Goal: Check status: Check status

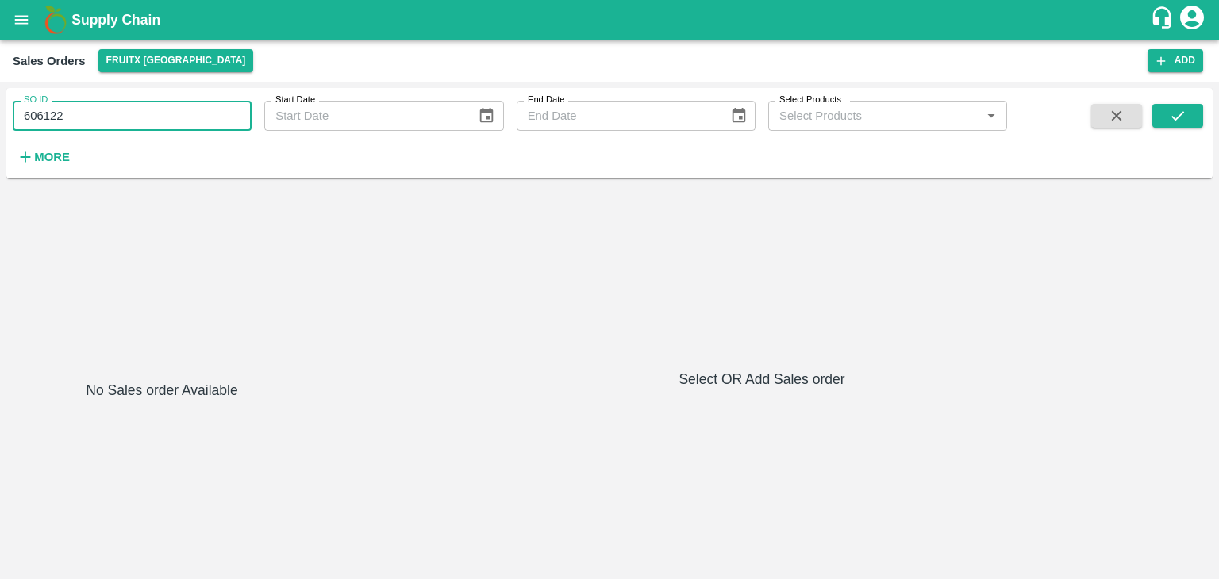
drag, startPoint x: 0, startPoint y: 0, endPoint x: 159, endPoint y: 116, distance: 196.6
click at [159, 116] on input "606122" at bounding box center [132, 116] width 239 height 30
type input "605407"
click at [1175, 128] on span at bounding box center [1178, 136] width 51 height 65
click at [146, 117] on input "605407" at bounding box center [132, 116] width 239 height 30
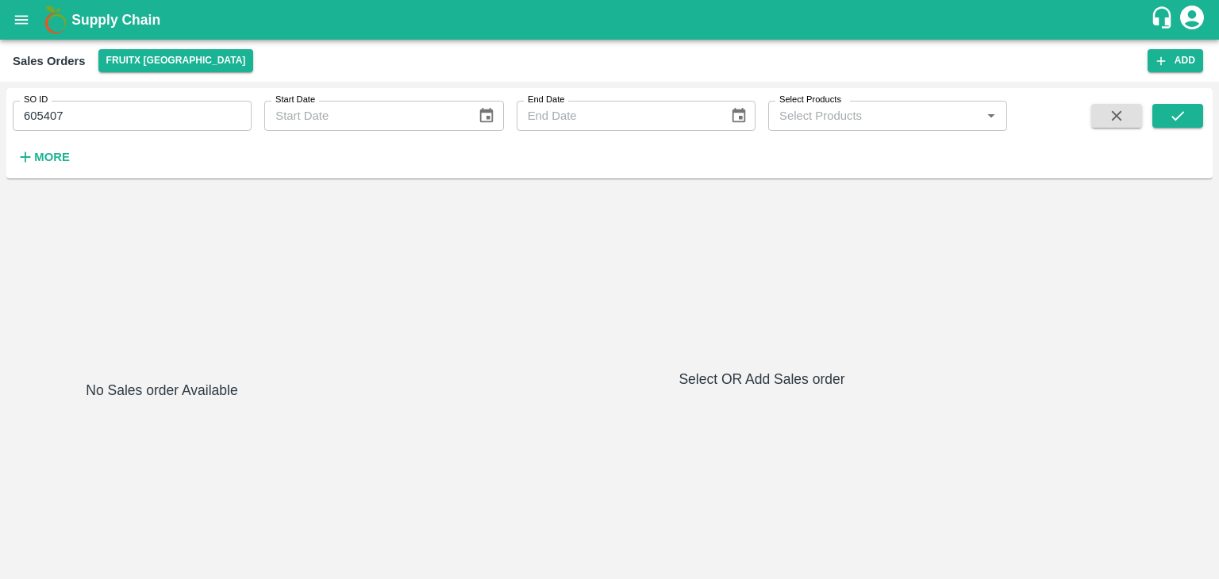
click at [1194, 17] on icon "account of current user" at bounding box center [1192, 17] width 29 height 29
click at [1140, 81] on li "Logout" at bounding box center [1175, 84] width 122 height 27
